Goal: Task Accomplishment & Management: Manage account settings

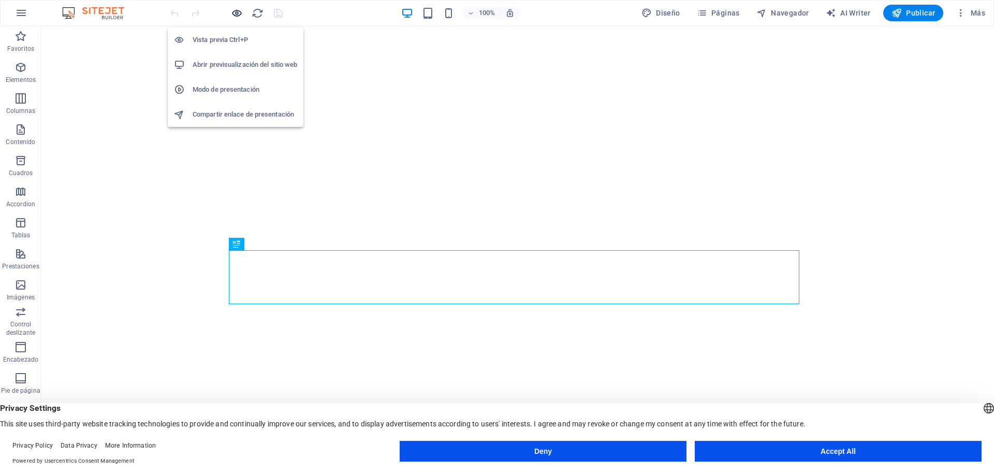
click at [235, 13] on icon "button" at bounding box center [237, 13] width 12 height 12
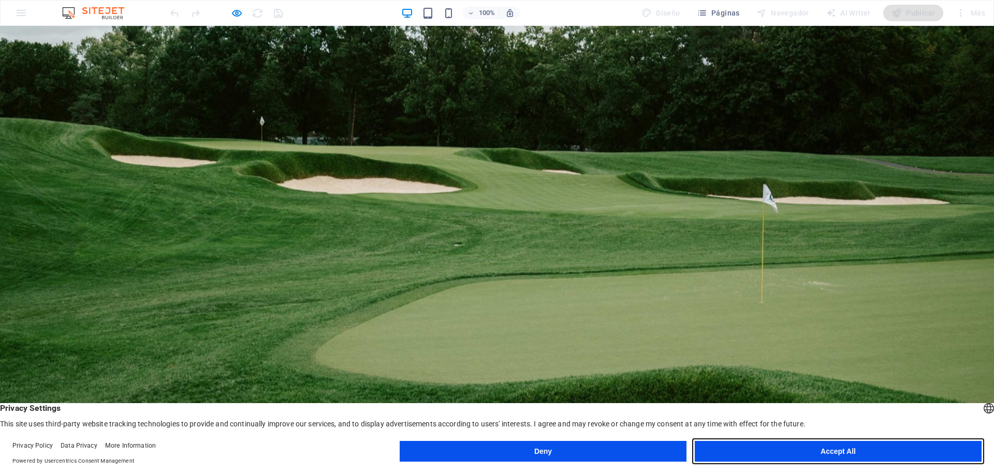
click at [774, 448] on button "Accept All" at bounding box center [838, 450] width 287 height 21
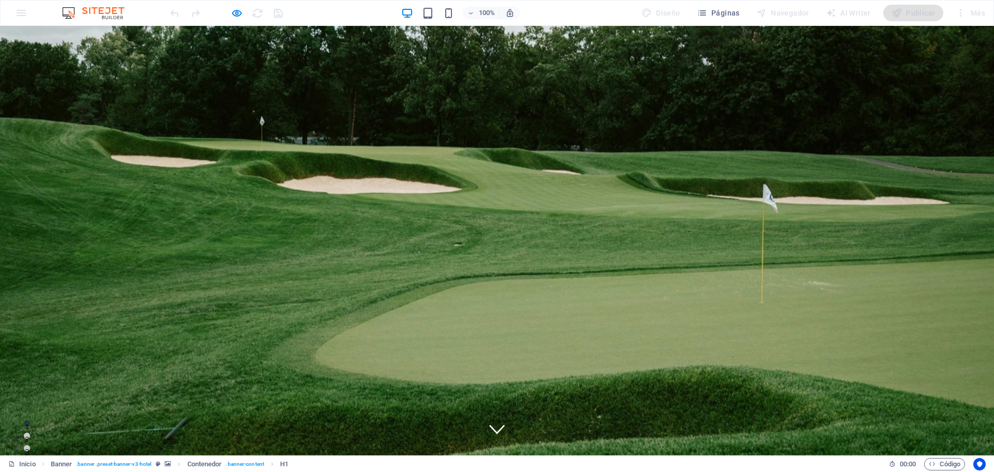
click at [492, 431] on icon at bounding box center [497, 428] width 16 height 9
drag, startPoint x: 664, startPoint y: 248, endPoint x: 627, endPoint y: 223, distance: 44.2
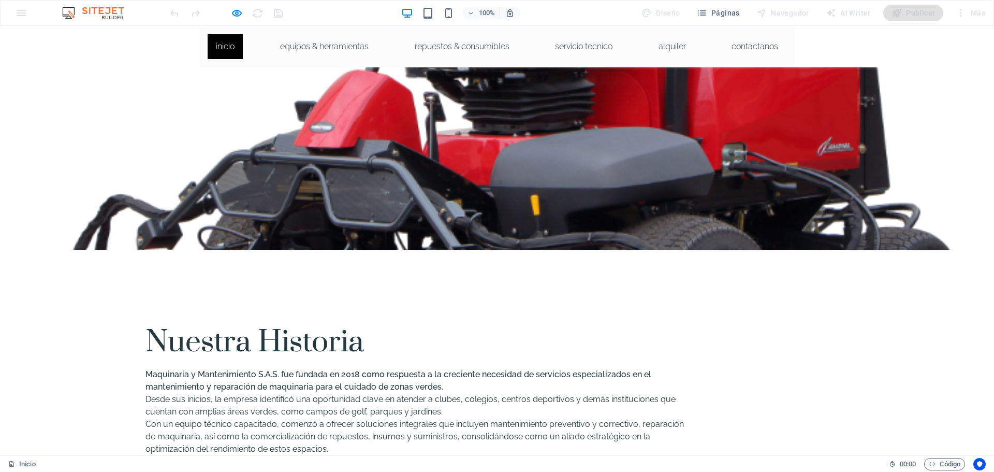
scroll to position [880, 0]
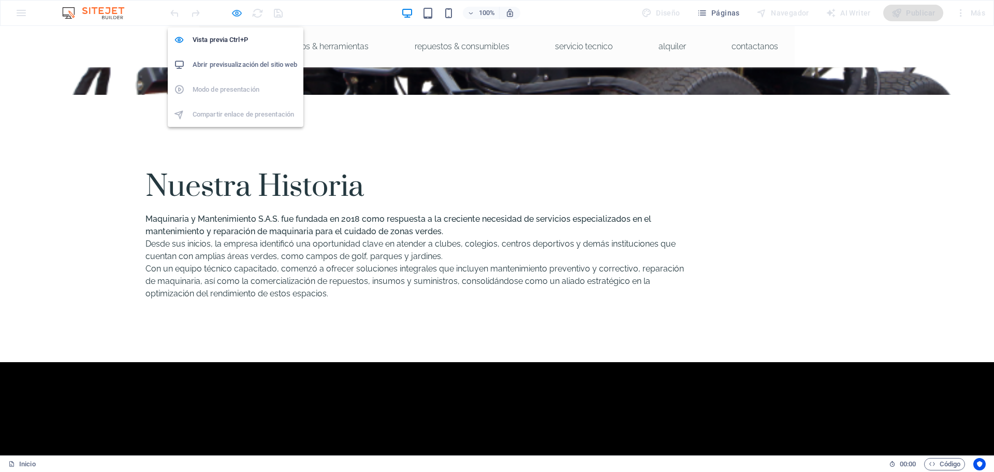
click at [240, 11] on icon "button" at bounding box center [237, 13] width 12 height 12
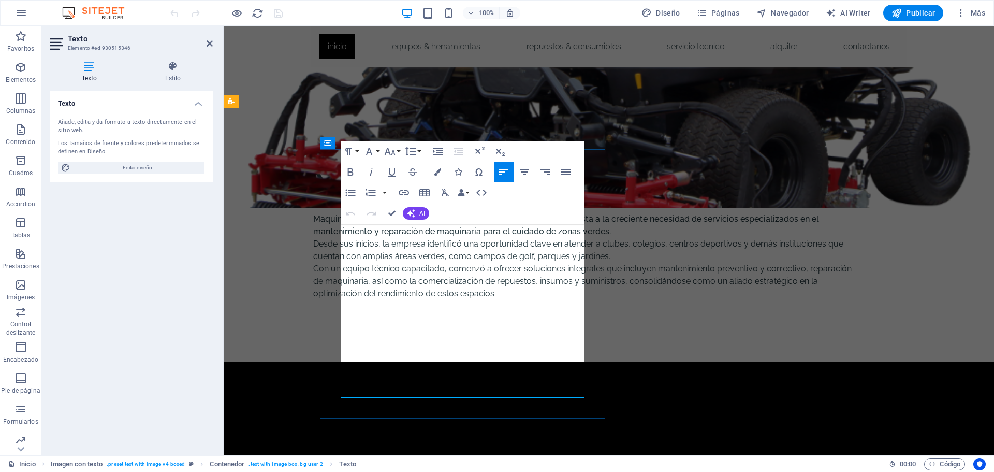
drag, startPoint x: 475, startPoint y: 254, endPoint x: 502, endPoint y: 256, distance: 27.0
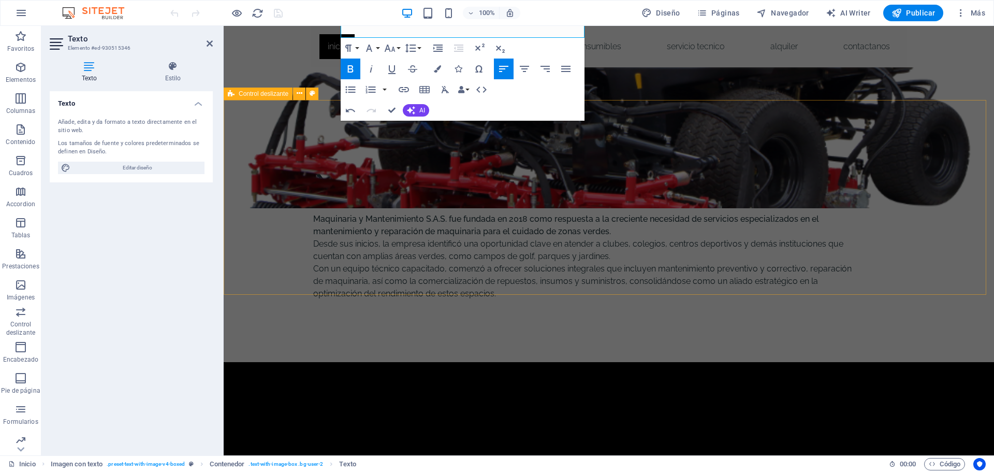
scroll to position [1252, 0]
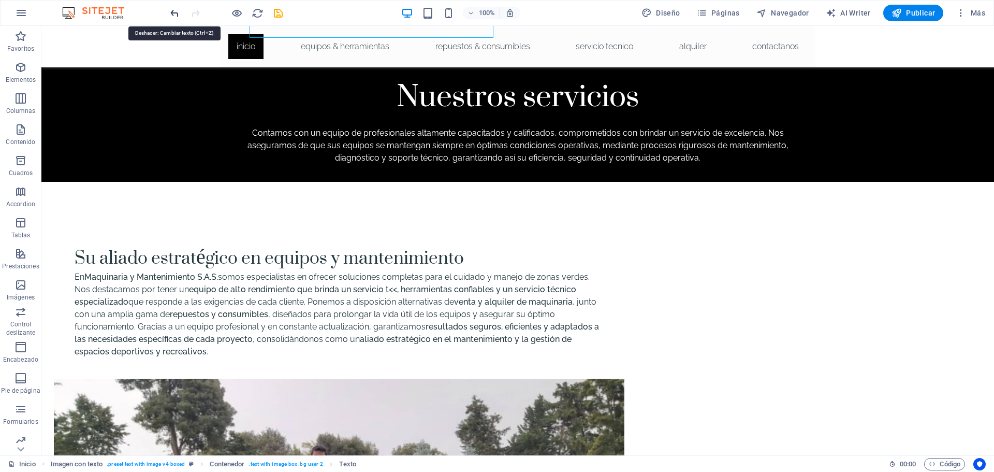
click at [175, 18] on icon "undo" at bounding box center [175, 13] width 12 height 12
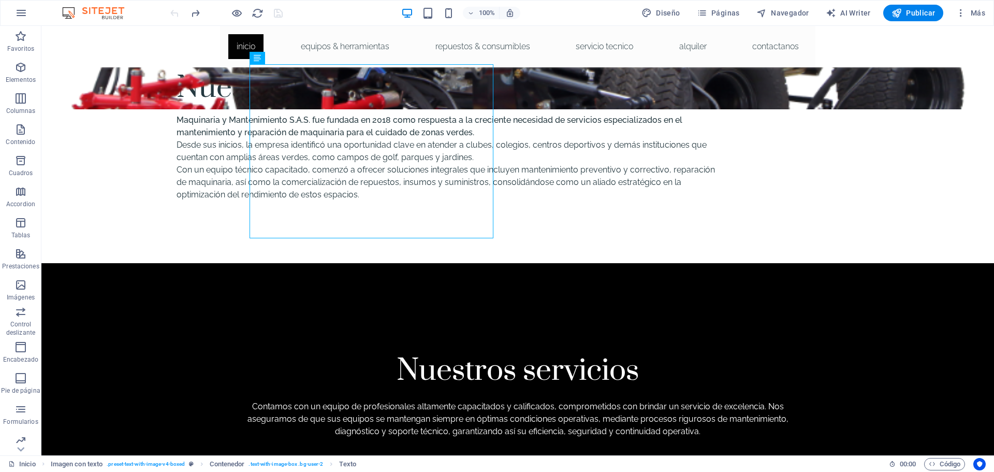
scroll to position [950, 0]
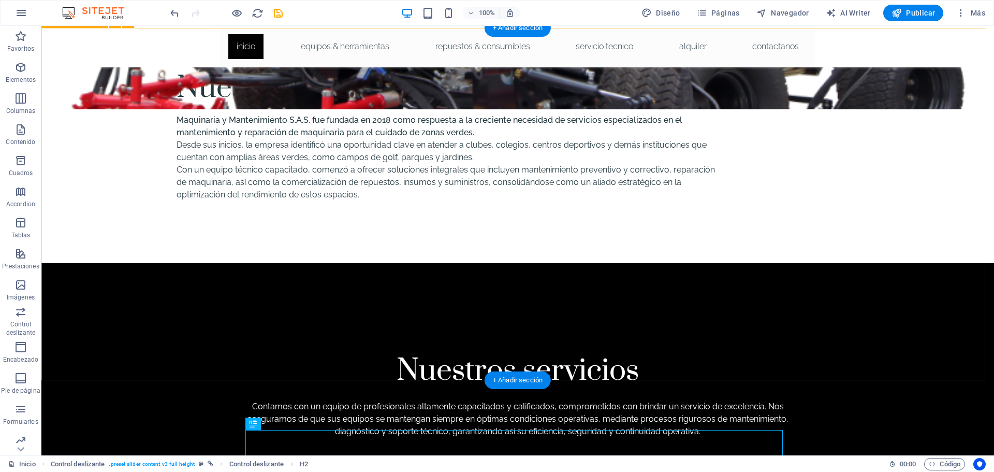
scroll to position [950, 0]
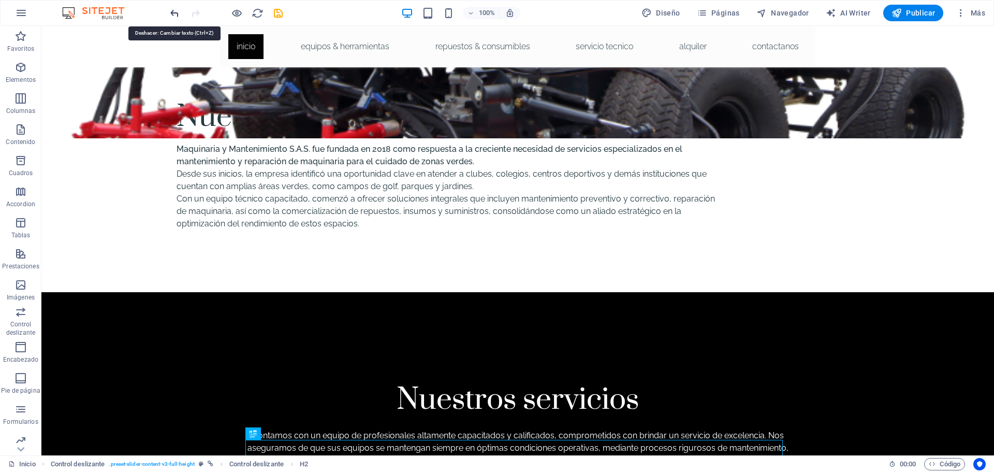
click at [174, 14] on icon "undo" at bounding box center [175, 13] width 12 height 12
click at [207, 18] on div at bounding box center [226, 13] width 116 height 17
click at [198, 16] on icon "redo" at bounding box center [195, 13] width 12 height 12
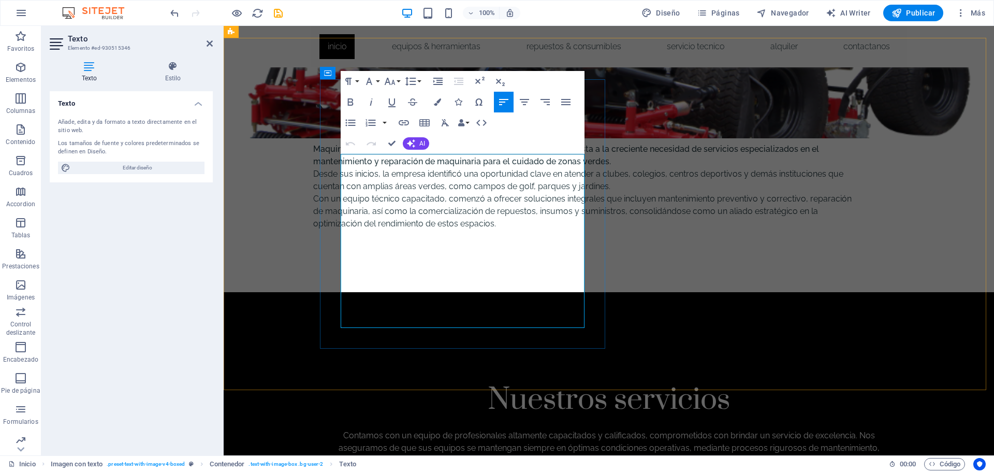
drag, startPoint x: 495, startPoint y: 212, endPoint x: 396, endPoint y: 224, distance: 99.6
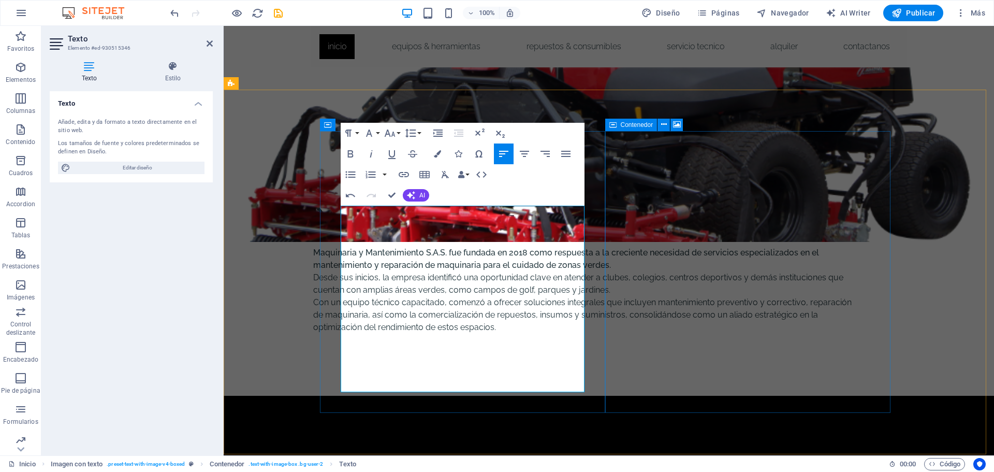
scroll to position [898, 0]
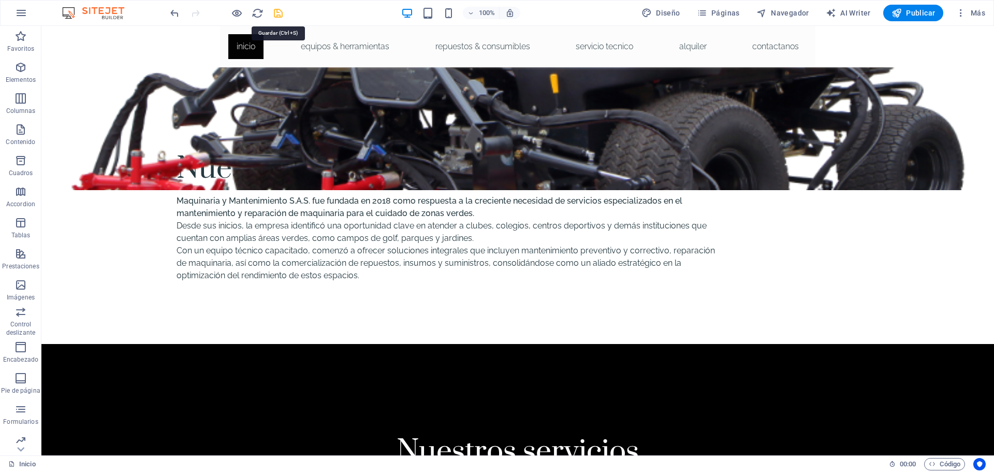
click at [281, 10] on icon "save" at bounding box center [278, 13] width 12 height 12
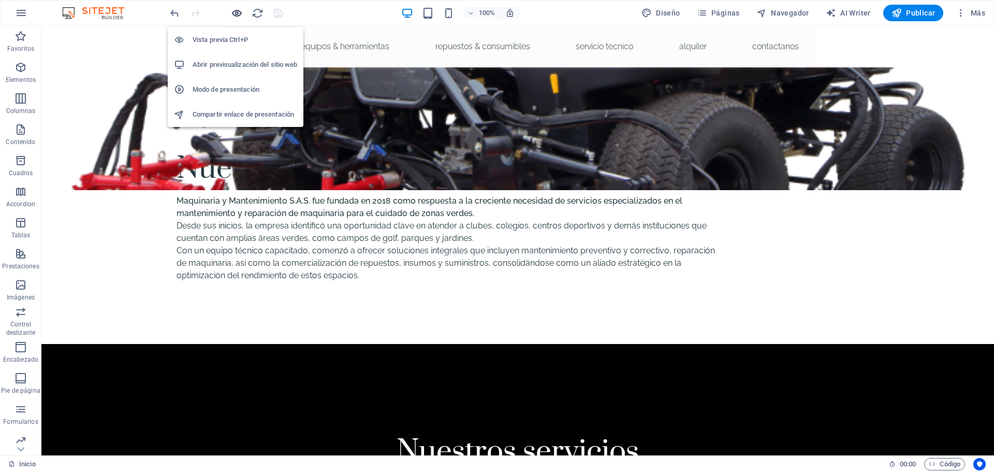
click at [236, 12] on icon "button" at bounding box center [237, 13] width 12 height 12
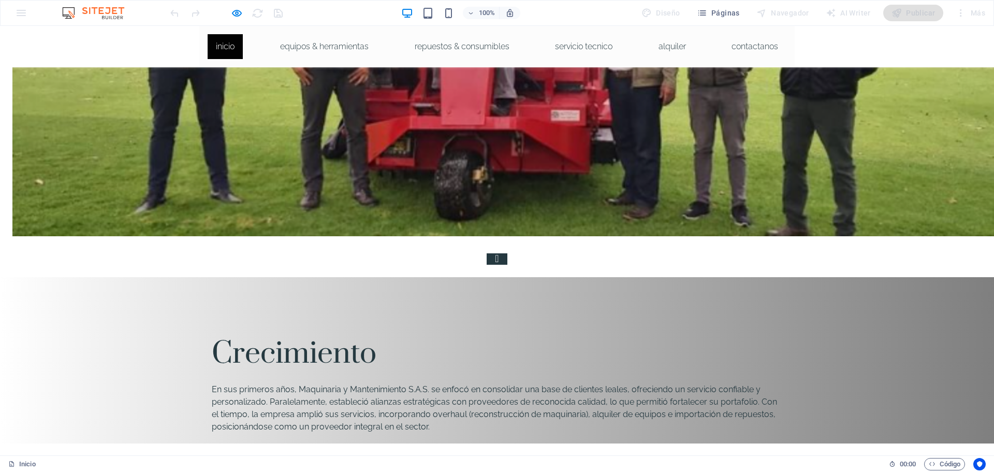
scroll to position [1888, 0]
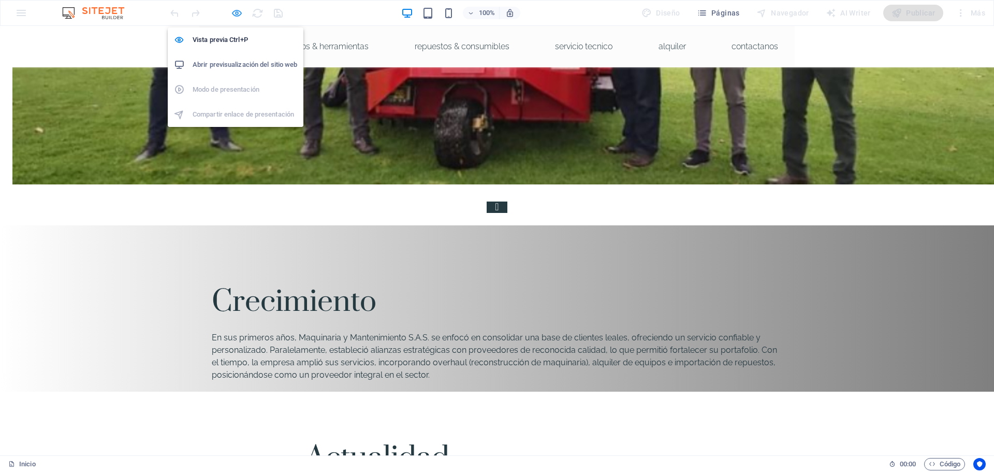
click at [232, 10] on icon "button" at bounding box center [237, 13] width 12 height 12
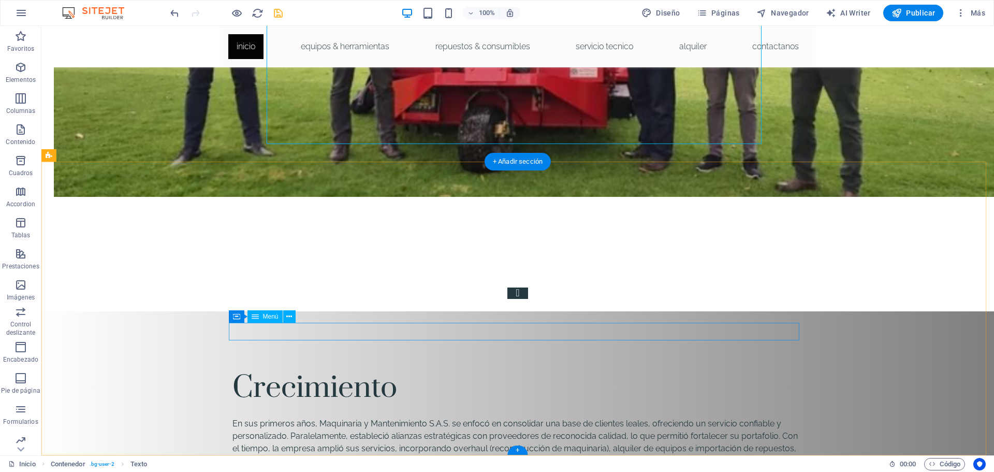
scroll to position [2096, 0]
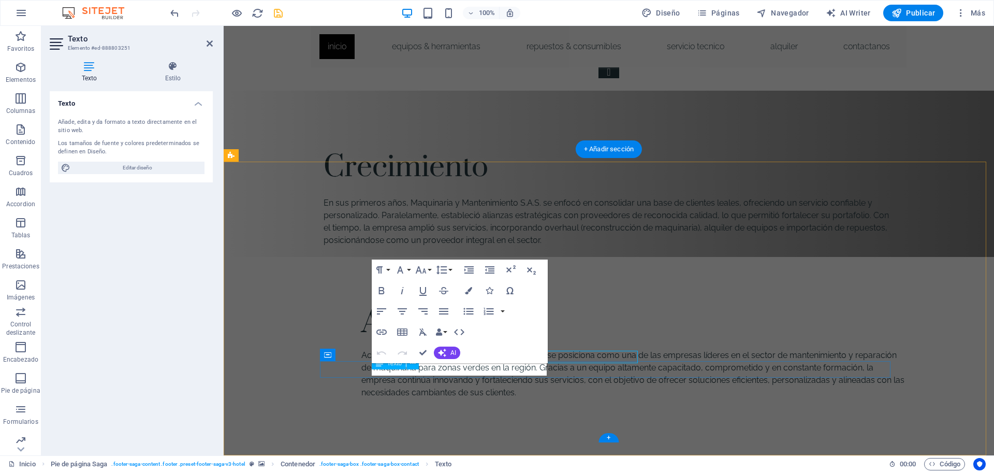
scroll to position [2108, 0]
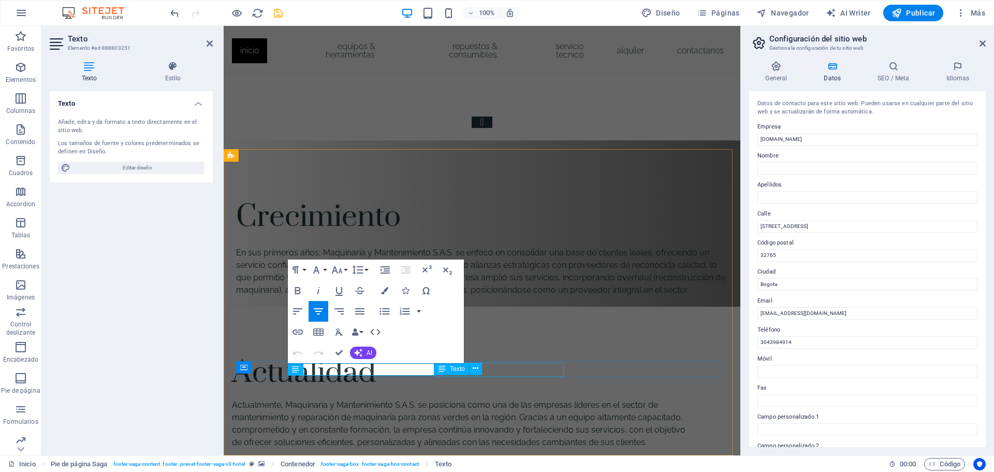
scroll to position [2183, 0]
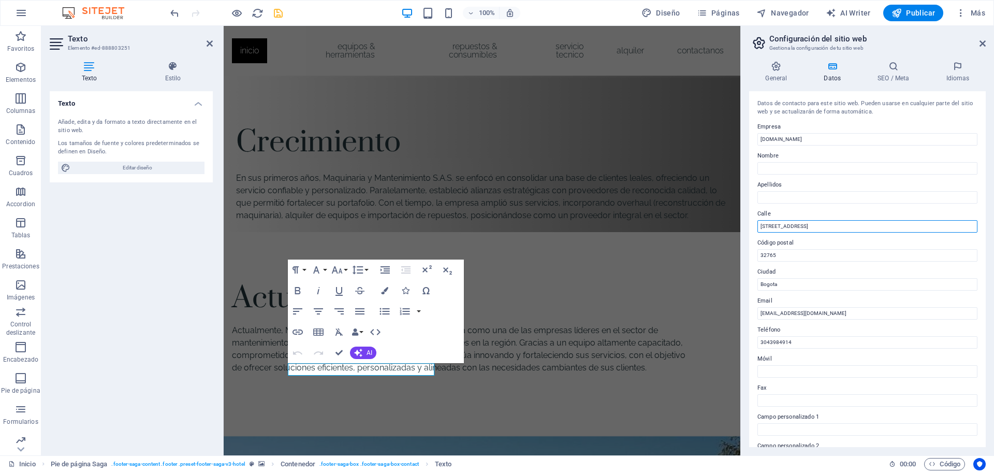
click at [800, 226] on input "[STREET_ADDRESS]" at bounding box center [867, 226] width 220 height 12
type input "[STREET_ADDRESS]"
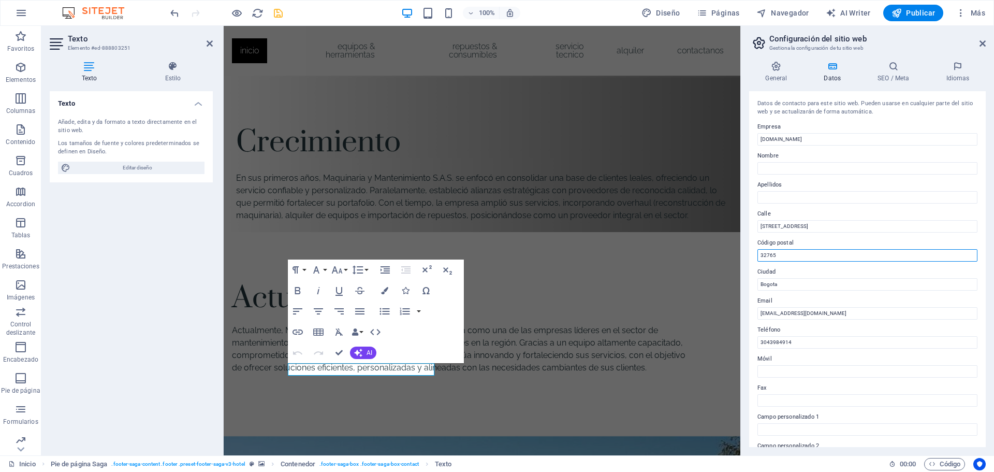
drag, startPoint x: 787, startPoint y: 257, endPoint x: 746, endPoint y: 252, distance: 41.2
click at [746, 253] on div "General Datos SEO / Meta Idiomas Nombre del sitio web [DOMAIN_NAME] Logo Arrast…" at bounding box center [867, 254] width 253 height 402
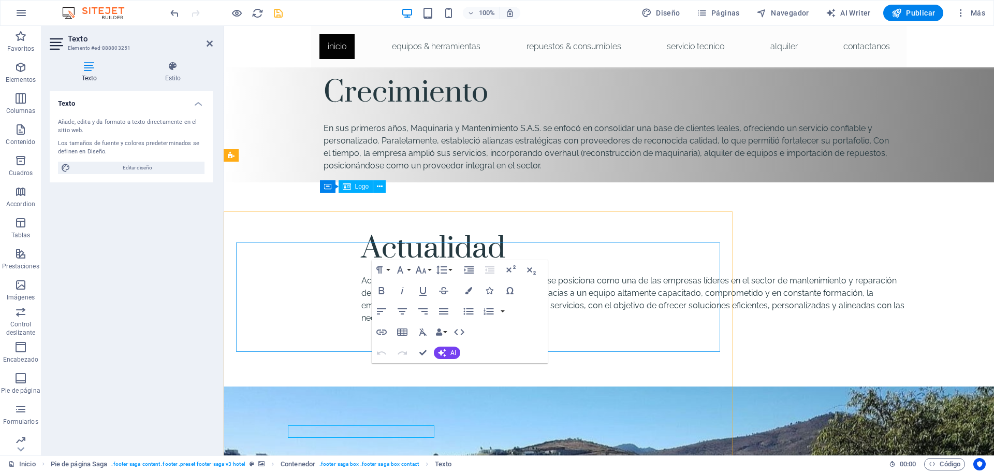
scroll to position [2108, 0]
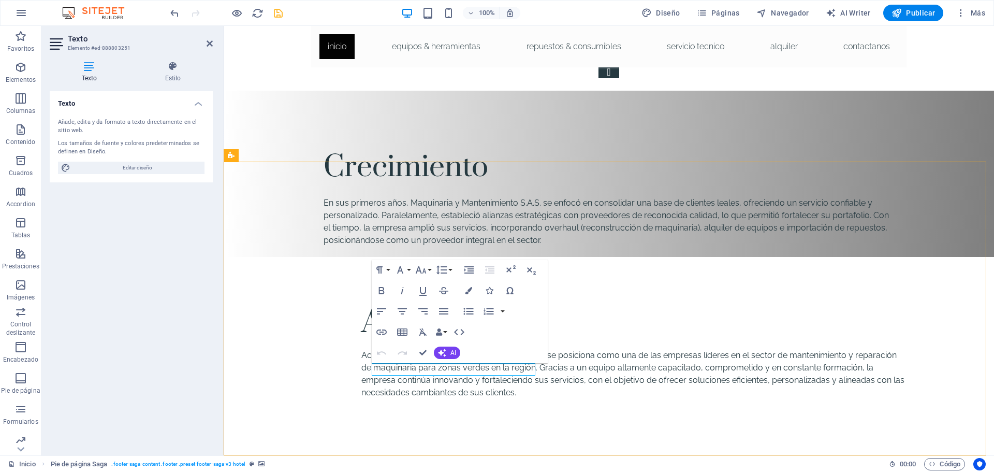
select select "footer"
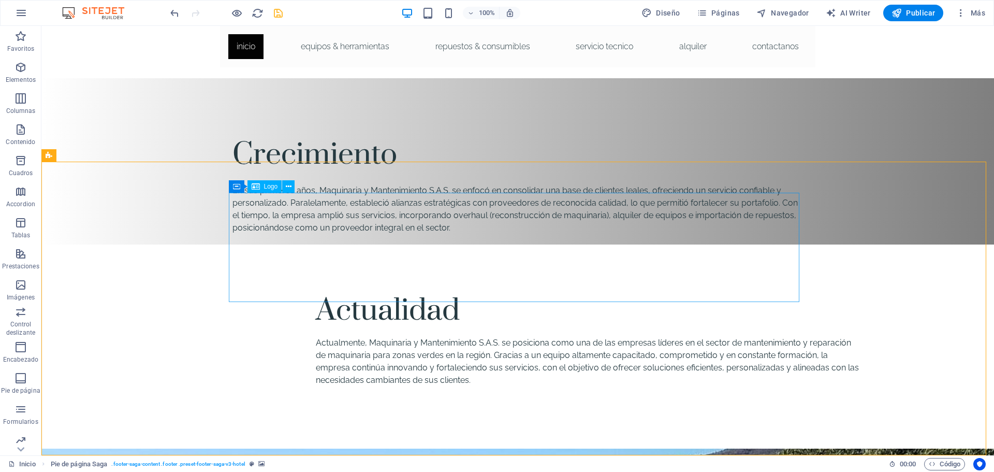
scroll to position [2096, 0]
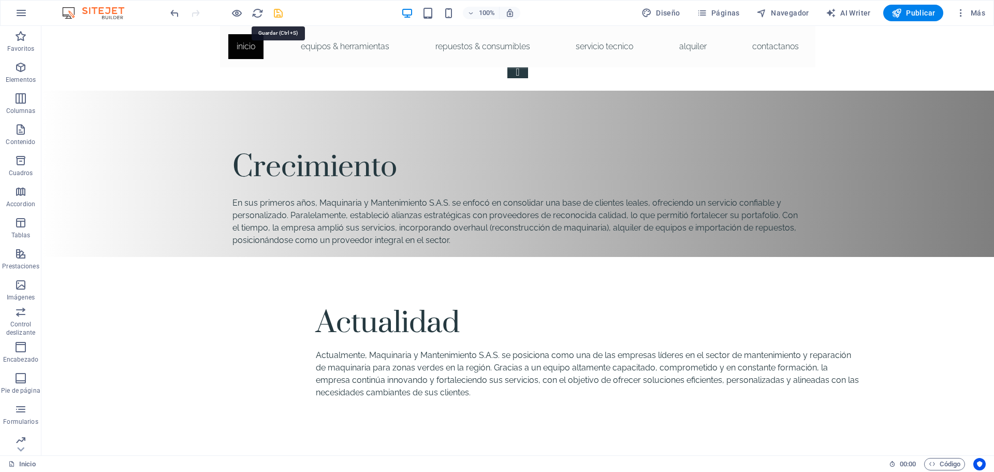
click at [280, 14] on icon "save" at bounding box center [278, 13] width 12 height 12
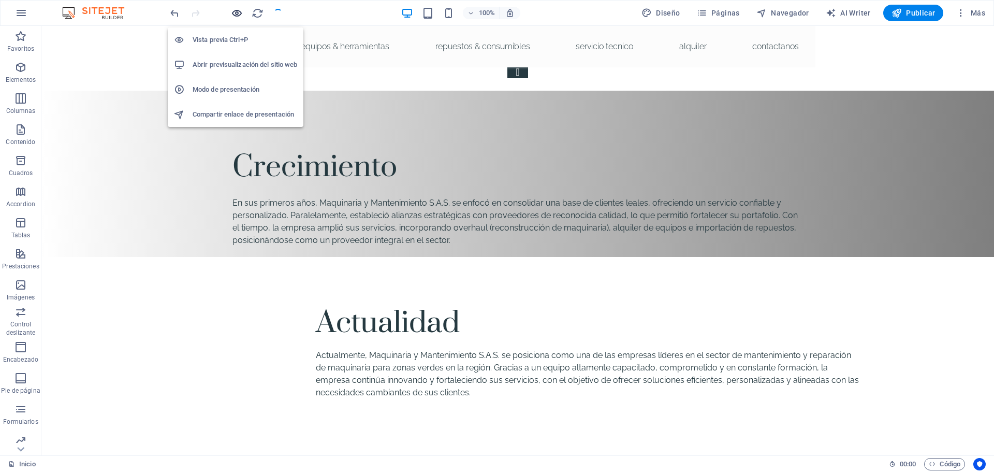
click at [236, 14] on icon "button" at bounding box center [237, 13] width 12 height 12
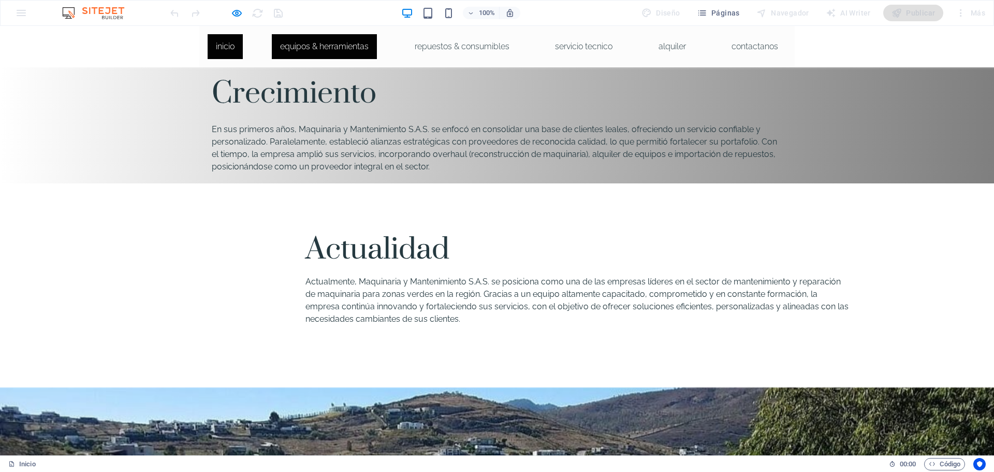
click at [335, 47] on link "Equipos & Herramientas" at bounding box center [324, 46] width 105 height 25
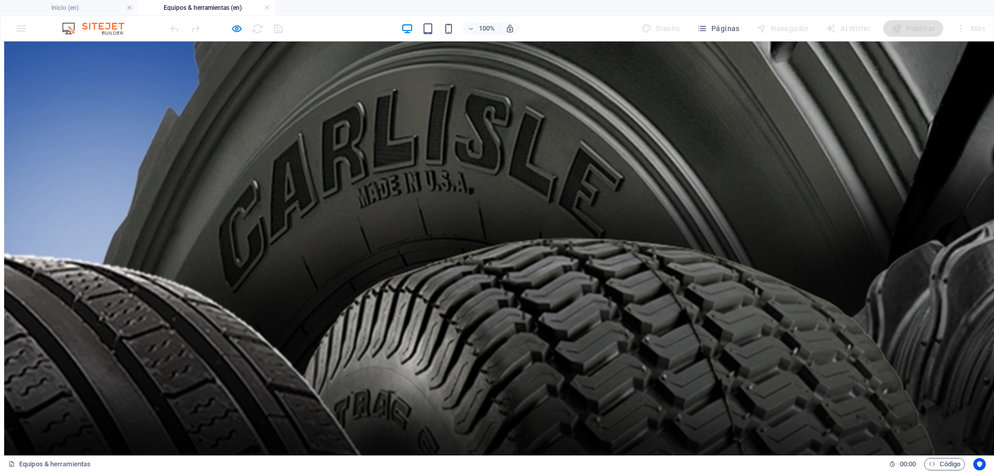
scroll to position [5879, 0]
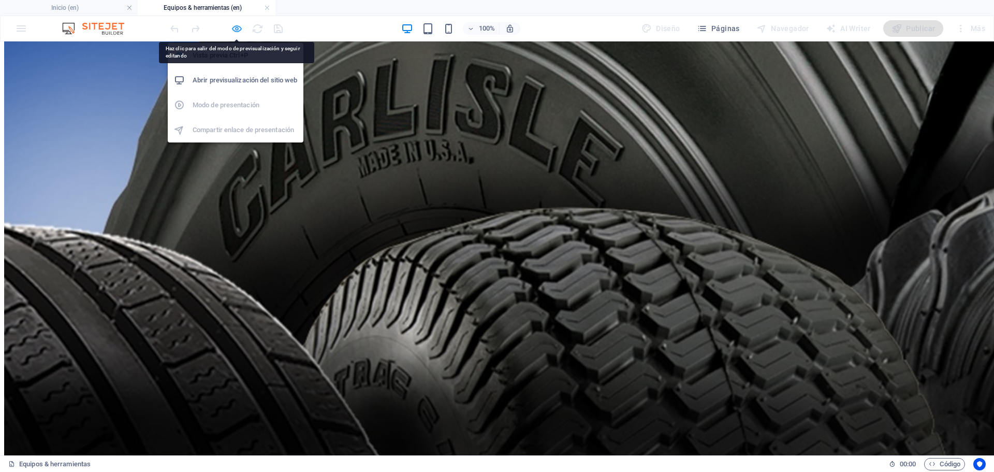
click at [235, 26] on icon "button" at bounding box center [237, 29] width 12 height 12
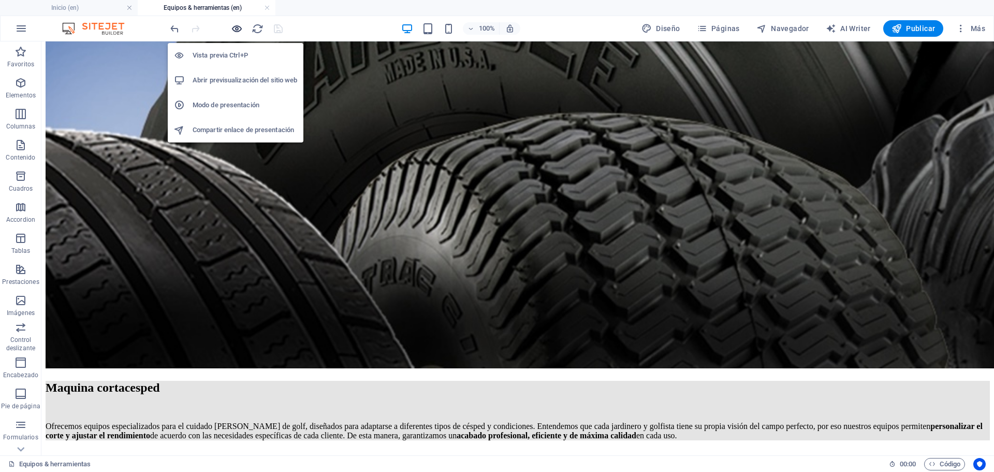
click at [242, 26] on icon "button" at bounding box center [237, 29] width 12 height 12
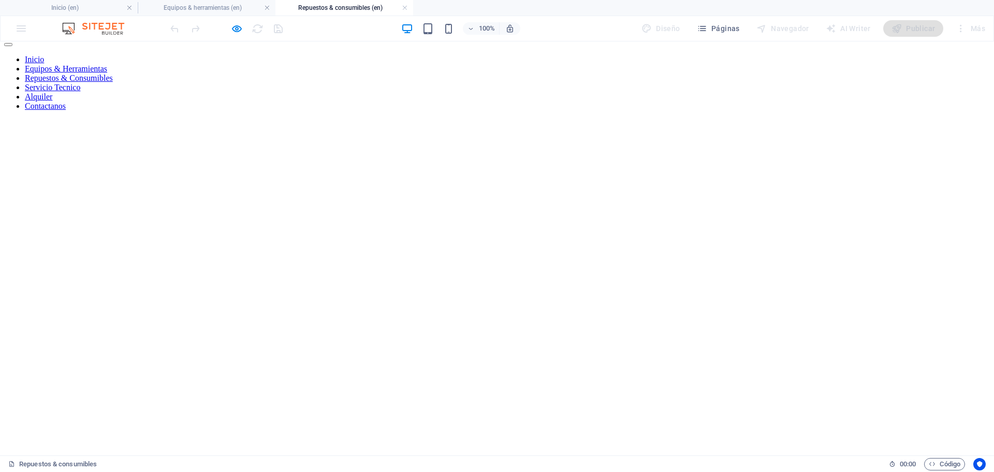
scroll to position [0, 0]
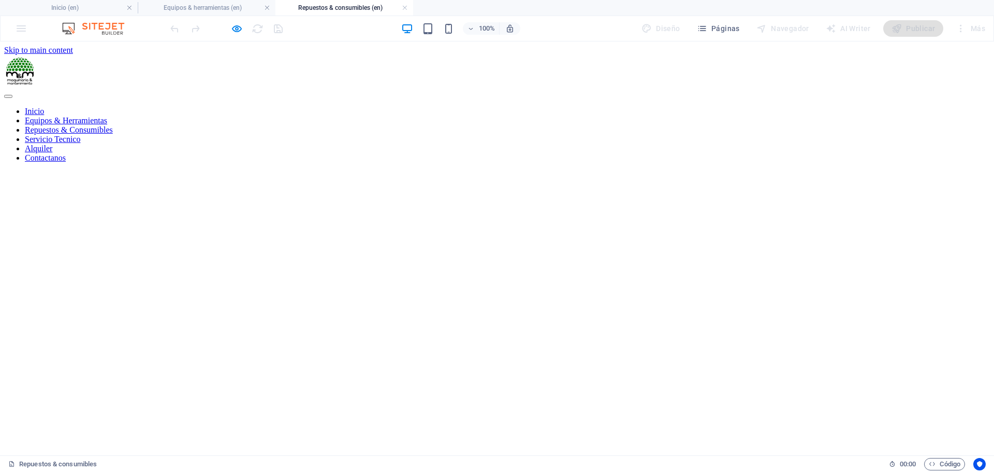
click at [578, 119] on nav "Inicio Equipos & Herramientas Repuestos & Consumibles Servicio Tecnico Alquiler…" at bounding box center [496, 135] width 985 height 56
